Goal: Find contact information: Find contact information

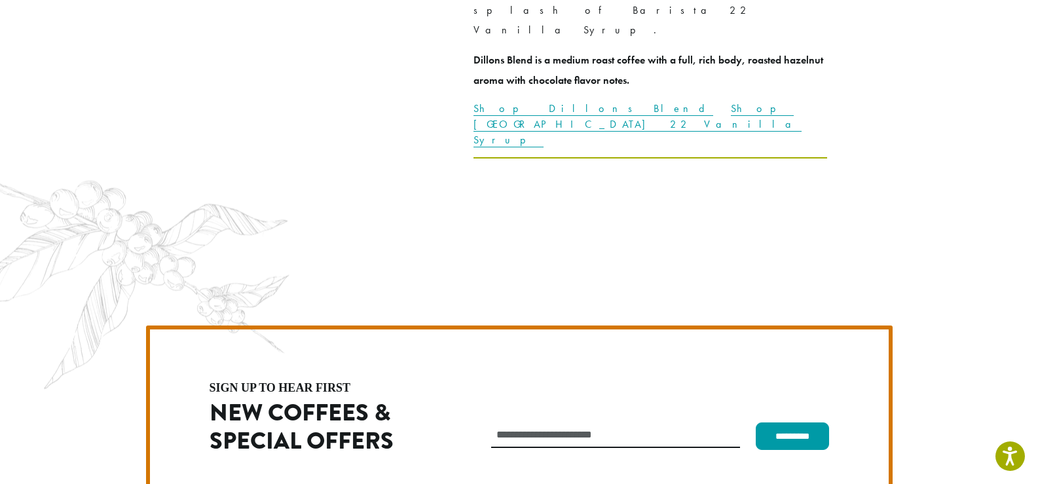
scroll to position [3660, 0]
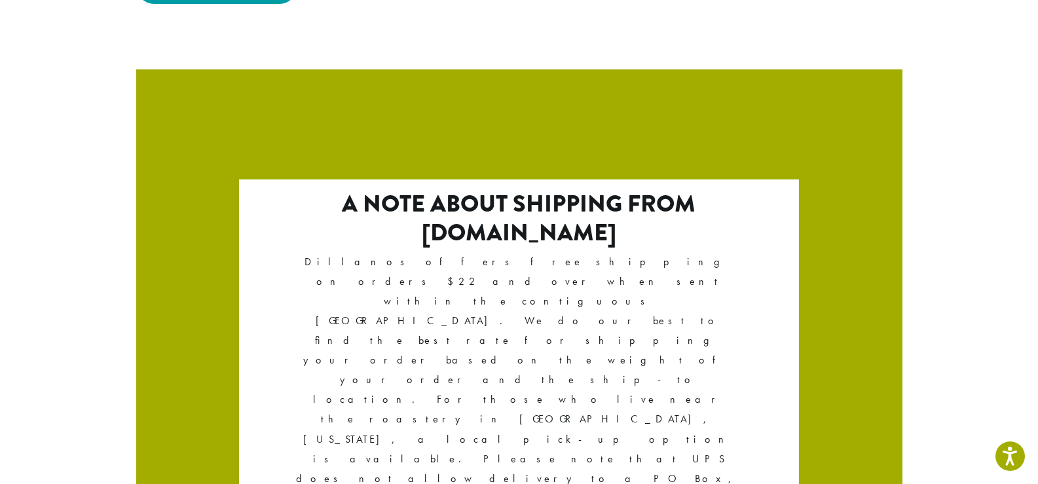
scroll to position [2285, 0]
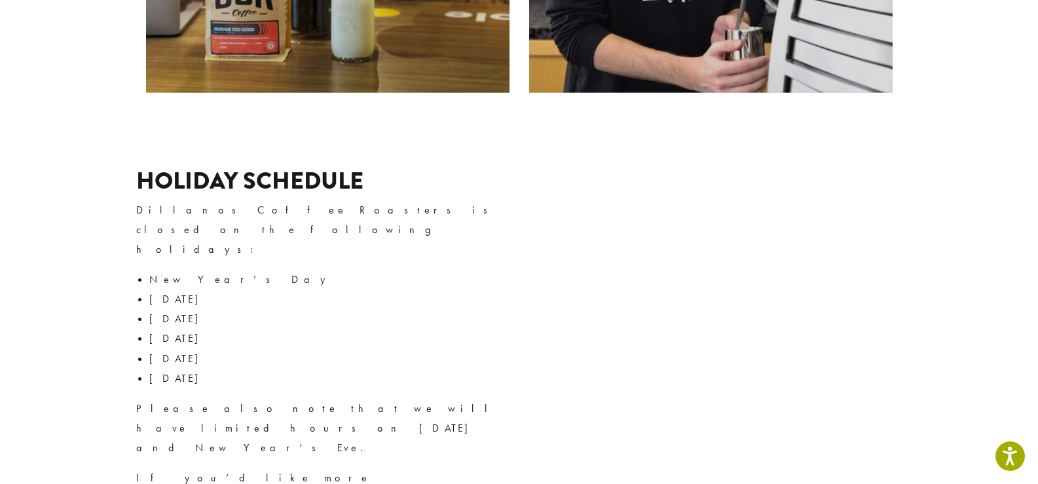
scroll to position [1703, 0]
